Goal: Check status: Check status

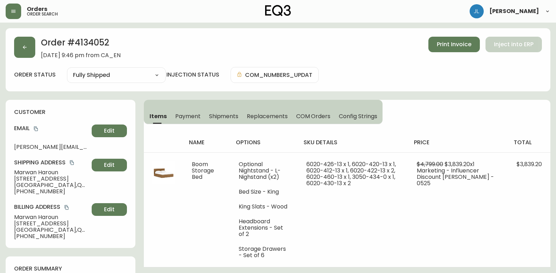
select select "FULLY_SHIPPED"
click at [23, 47] on icon "button" at bounding box center [25, 47] width 4 height 4
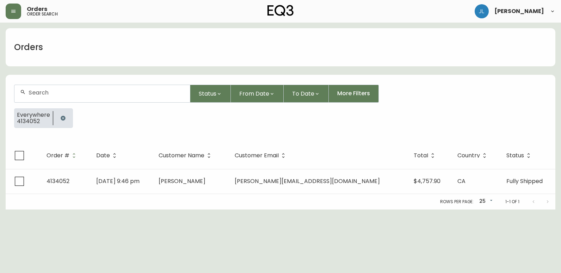
click at [65, 115] on button "button" at bounding box center [63, 118] width 14 height 14
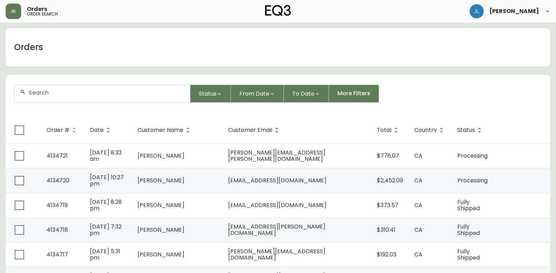
click at [78, 91] on input "text" at bounding box center [107, 92] width 156 height 7
paste input "4134394"
type input "4134394"
click at [92, 95] on input "4134394" at bounding box center [107, 92] width 156 height 7
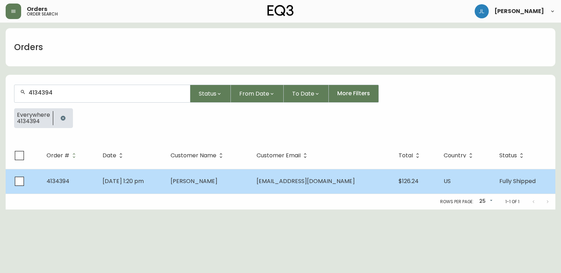
click at [165, 175] on td "[DATE] 1:20 pm" at bounding box center [131, 181] width 68 height 25
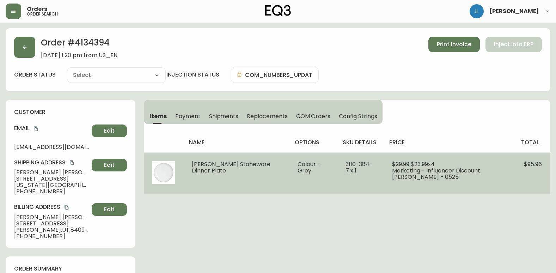
type input "Fully Shipped"
select select "FULLY_SHIPPED"
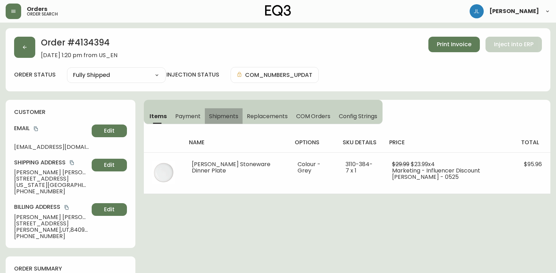
click at [226, 114] on span "Shipments" at bounding box center [224, 115] width 30 height 7
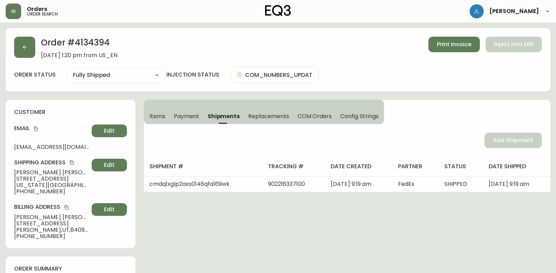
click at [188, 114] on span "Payment" at bounding box center [186, 115] width 25 height 7
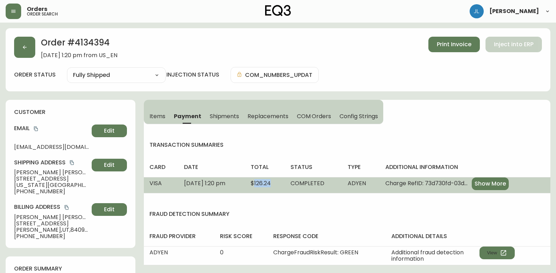
drag, startPoint x: 296, startPoint y: 183, endPoint x: 277, endPoint y: 184, distance: 18.7
click at [277, 184] on td "$126.24" at bounding box center [265, 185] width 40 height 16
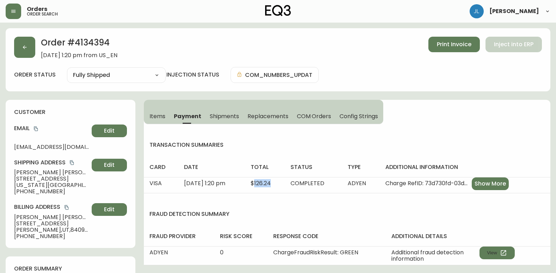
copy span "126.24"
click at [396, 140] on div "Items Payment Shipments Replacements COM Orders Config Strings transaction summ…" at bounding box center [347, 182] width 406 height 165
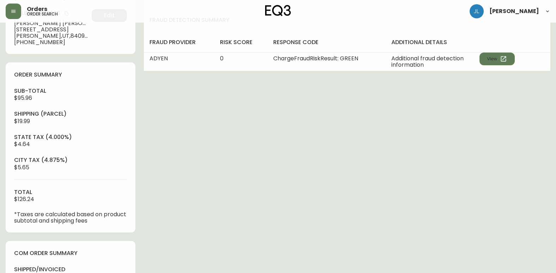
scroll to position [214, 0]
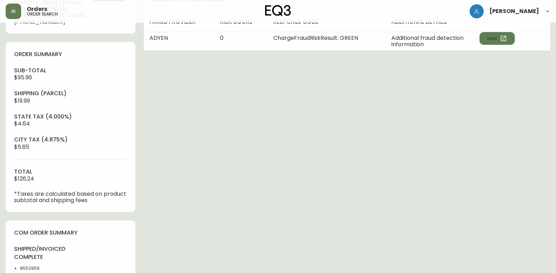
click at [547, 67] on div "Order # 4134394 [DATE] 1:20 pm from US_EN Print Invoice Inject into ERP order s…" at bounding box center [278, 167] width 545 height 706
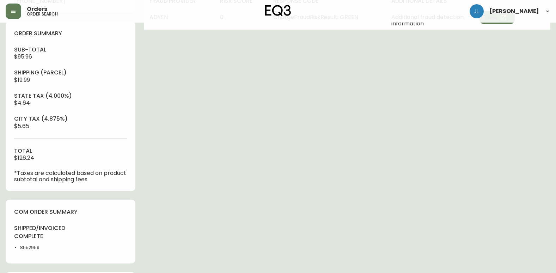
scroll to position [247, 0]
